Goal: Information Seeking & Learning: Learn about a topic

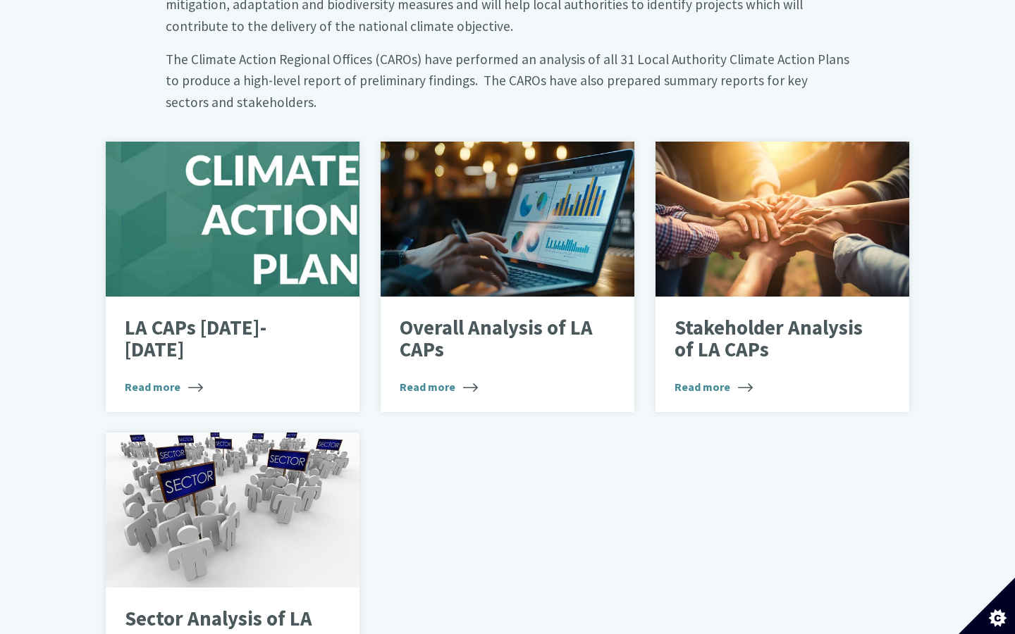
scroll to position [799, 0]
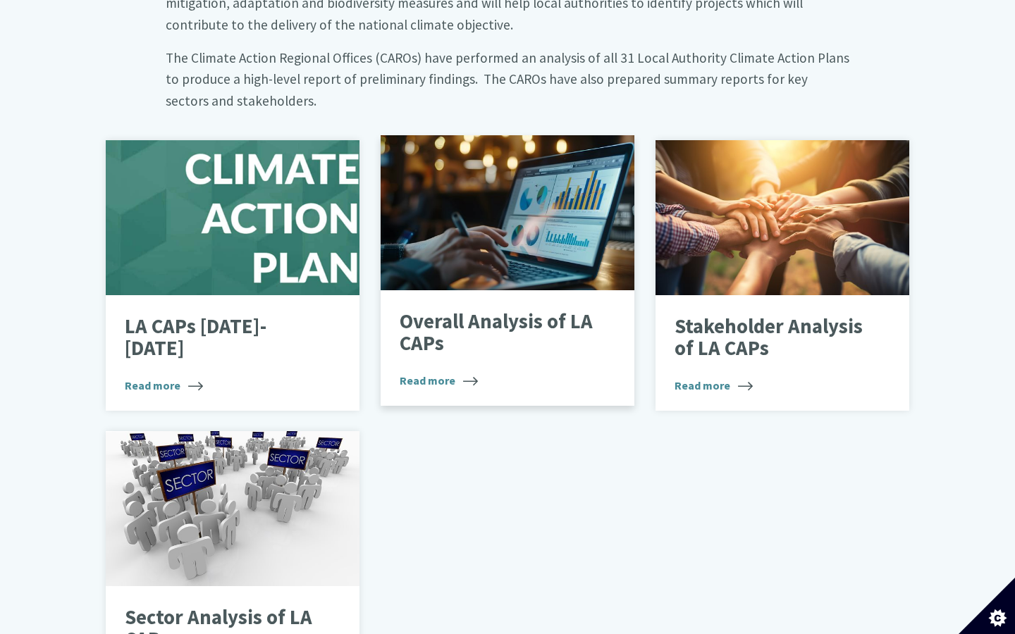
click at [430, 372] on span "Read more" at bounding box center [439, 380] width 78 height 17
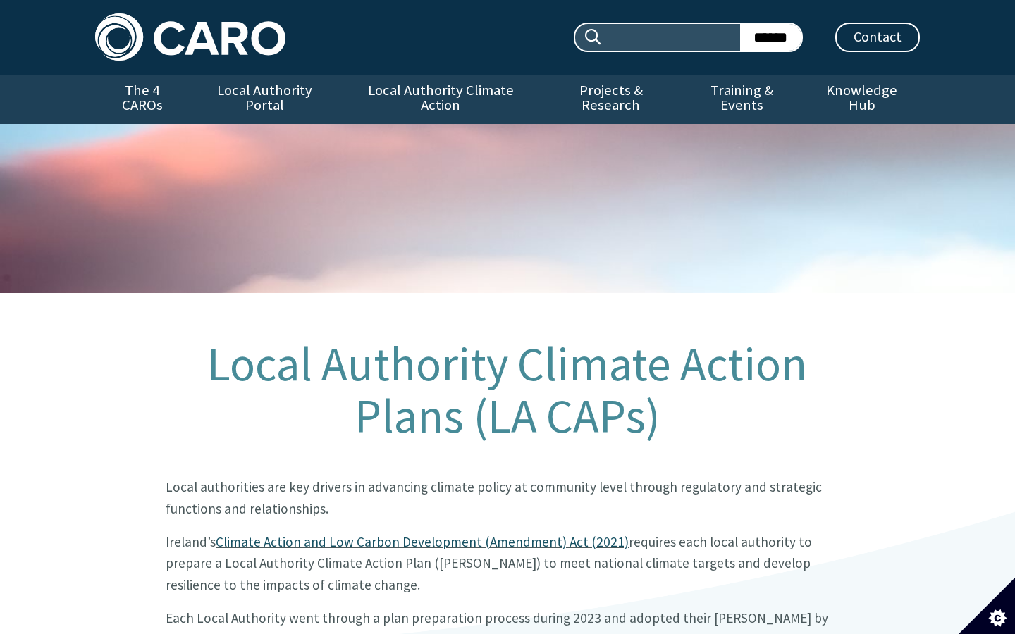
scroll to position [799, 0]
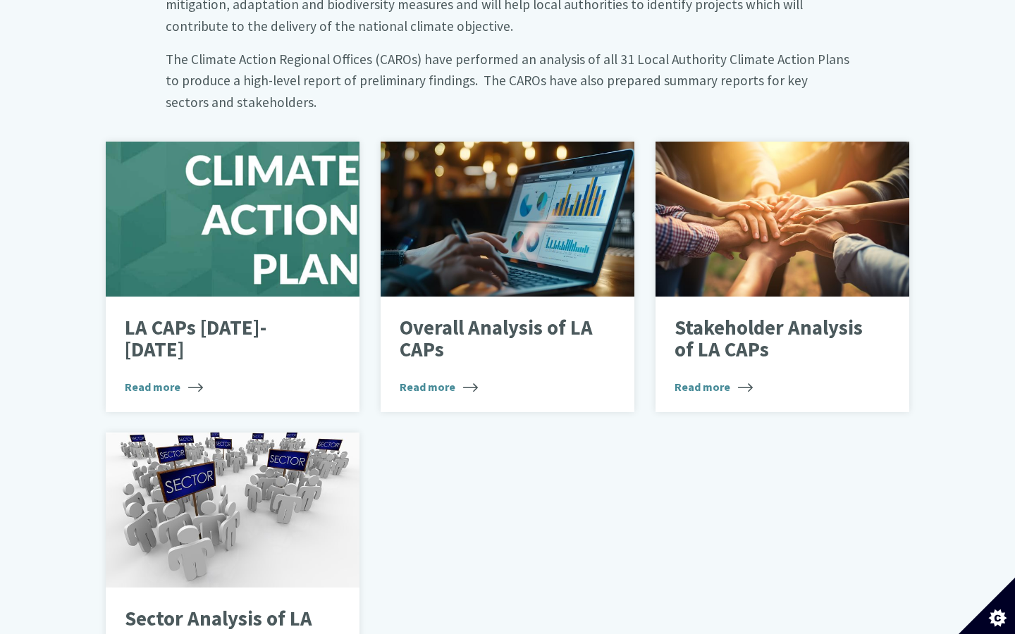
scroll to position [797, 0]
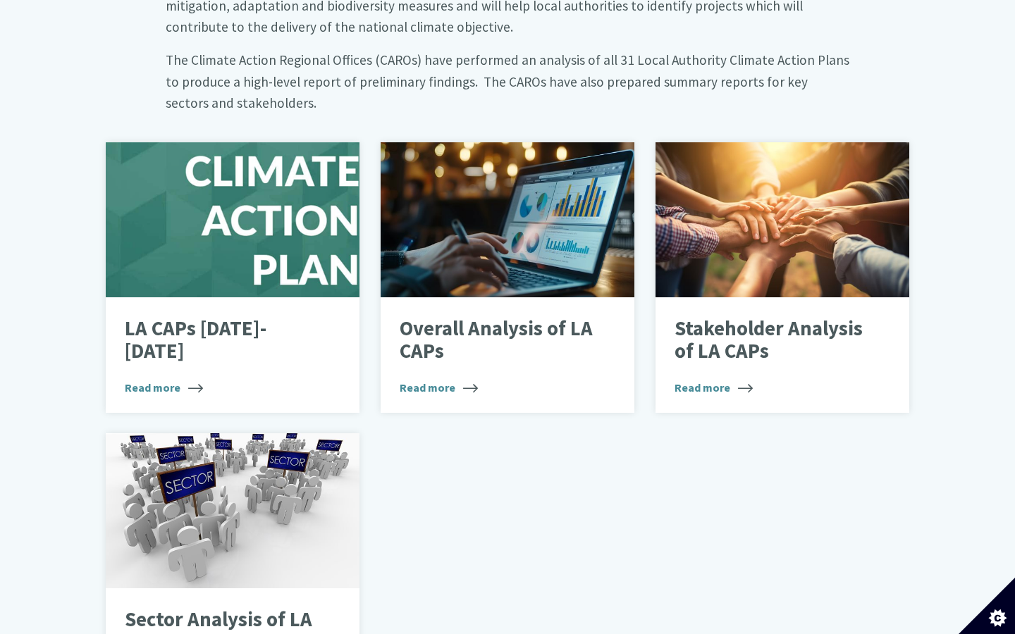
scroll to position [796, 0]
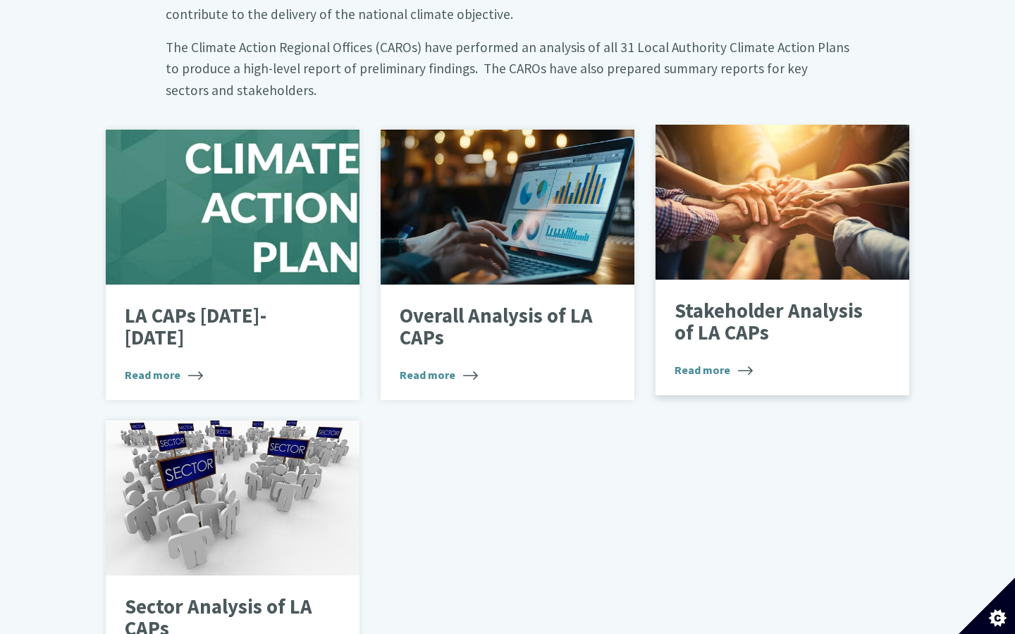
scroll to position [849, 0]
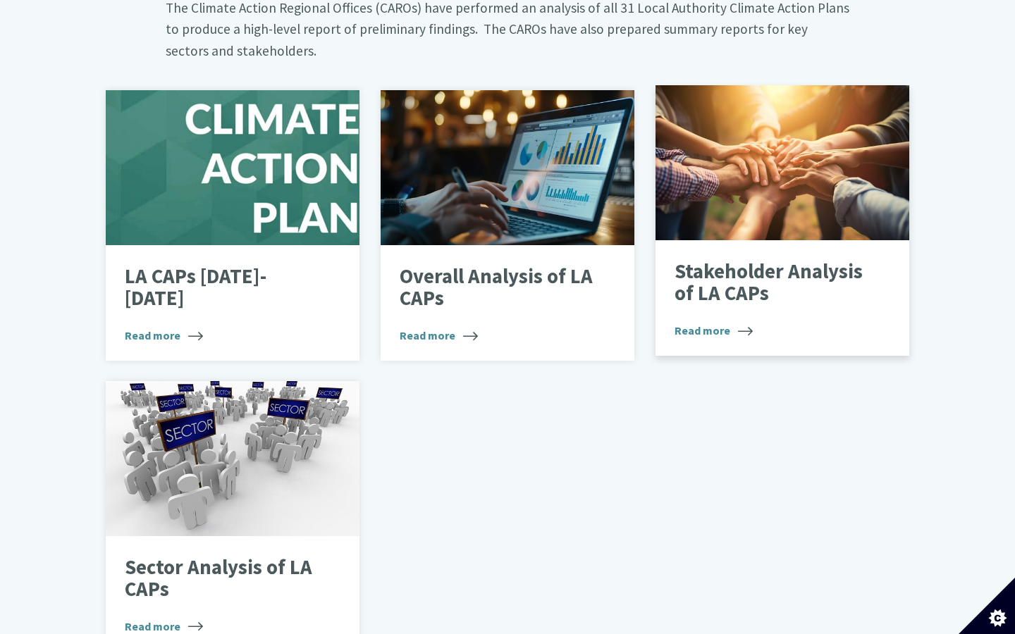
click at [709, 261] on p "Stakeholder Analysis of LA CAPs" at bounding box center [771, 283] width 194 height 44
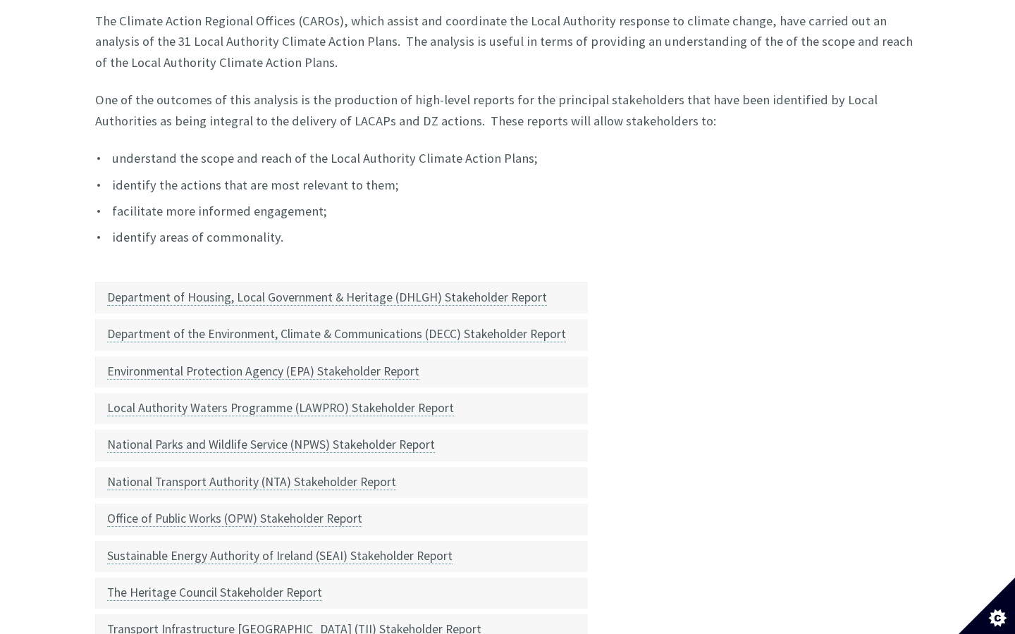
scroll to position [478, 0]
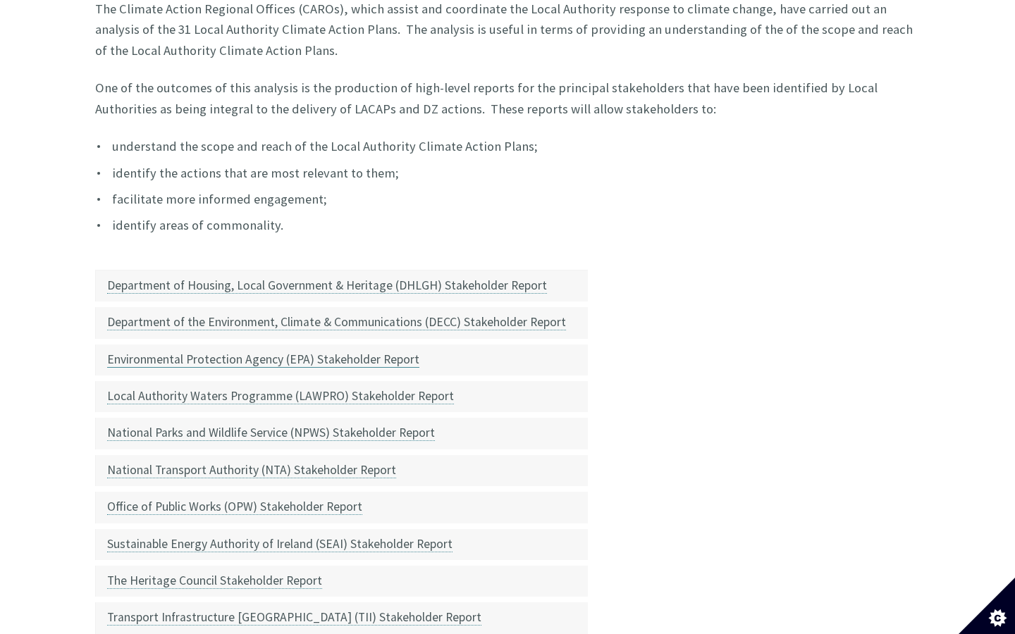
click at [360, 352] on link "Environmental Protection Agency (EPA) Stakeholder Report" at bounding box center [263, 360] width 312 height 16
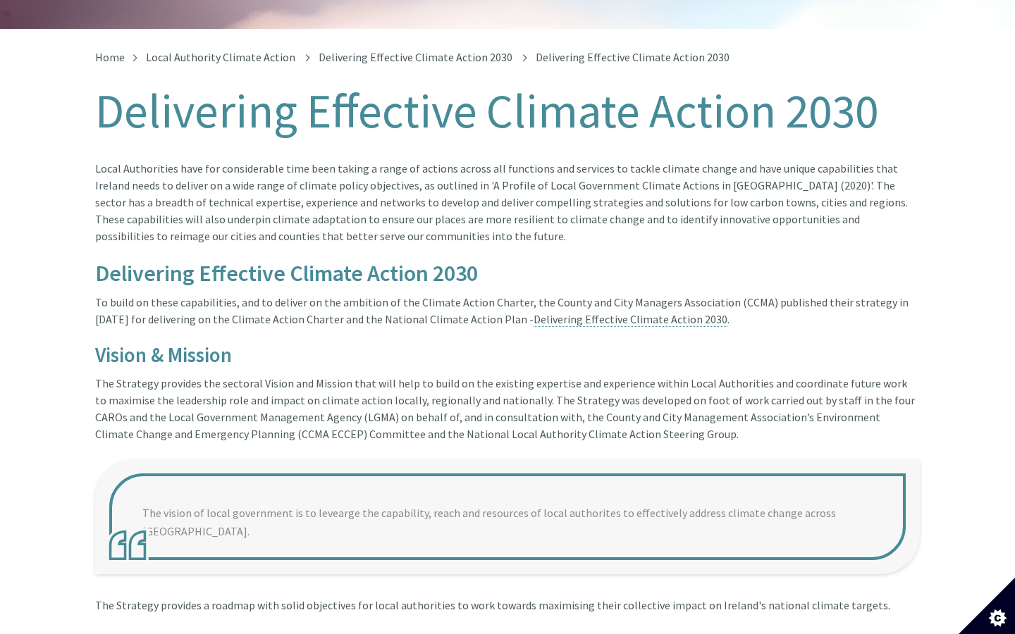
scroll to position [269, 0]
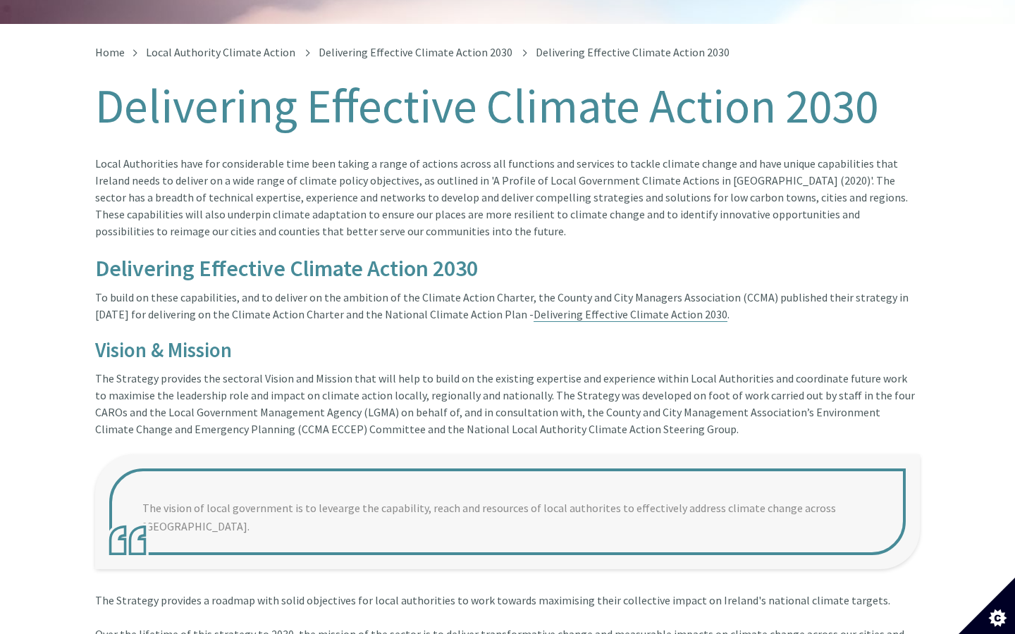
click at [579, 307] on link "Delivering Effective Climate Action 2030" at bounding box center [631, 314] width 194 height 15
